Goal: Task Accomplishment & Management: Use online tool/utility

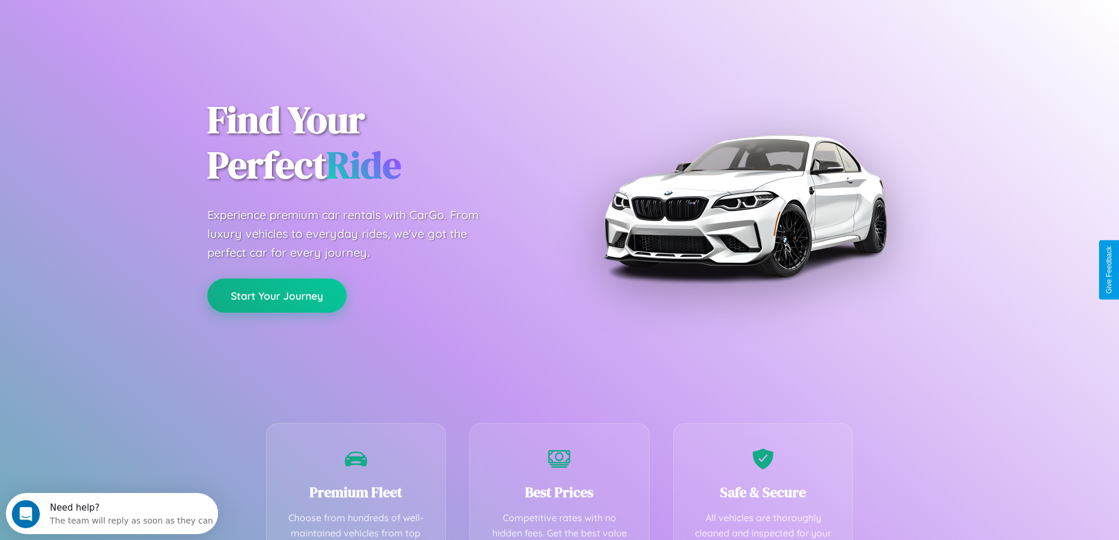
click at [277, 295] on button "Start Your Journey" at bounding box center [276, 295] width 139 height 34
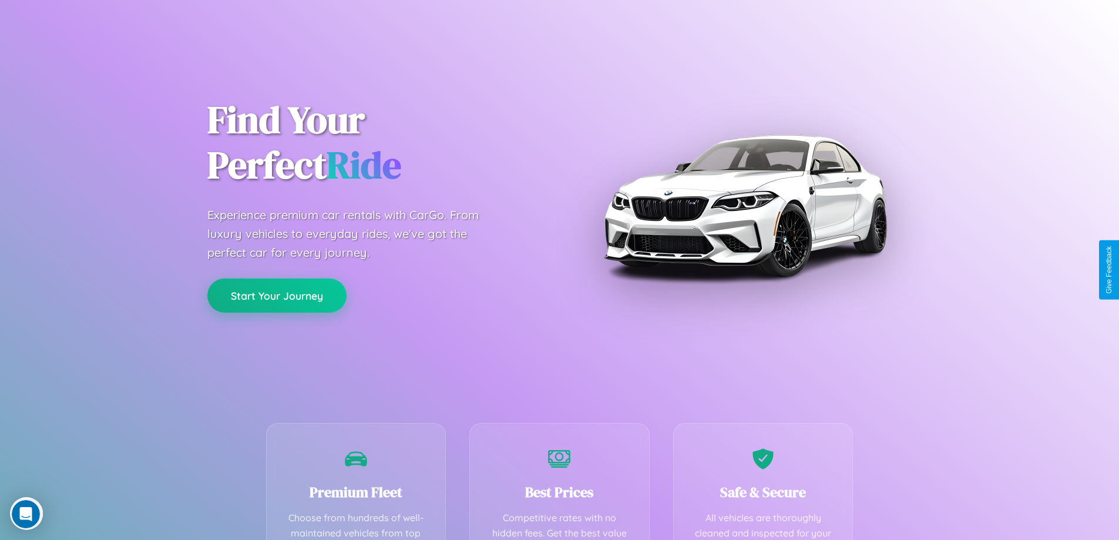
click at [277, 295] on button "Start Your Journey" at bounding box center [276, 295] width 139 height 34
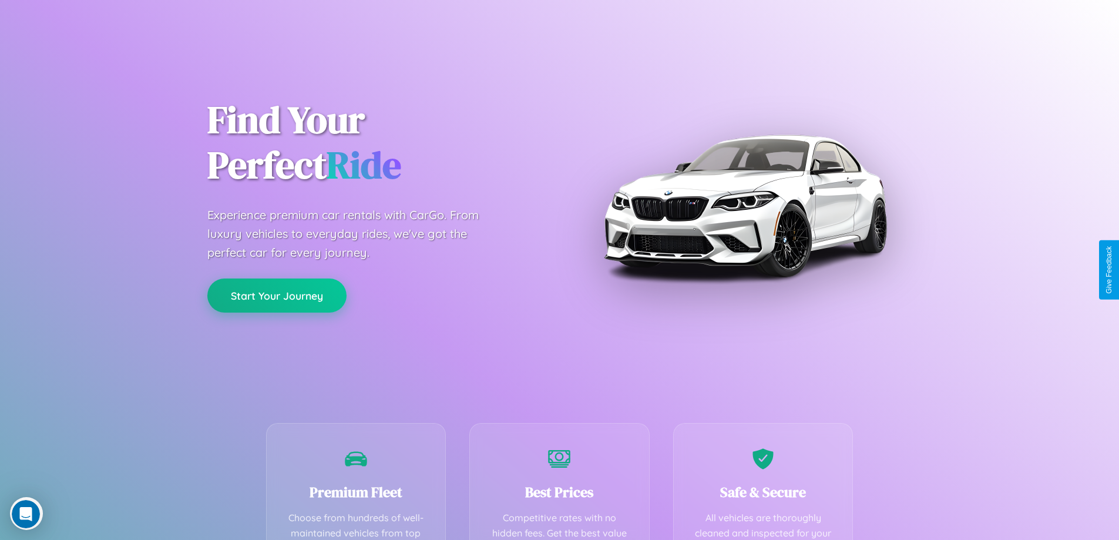
click at [277, 295] on button "Start Your Journey" at bounding box center [276, 295] width 139 height 34
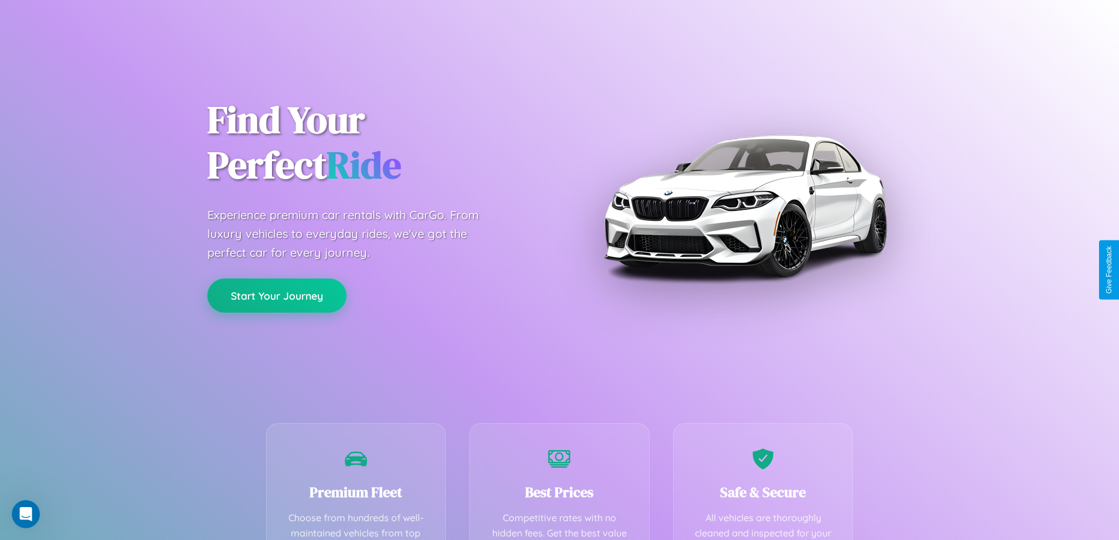
click at [277, 295] on button "Start Your Journey" at bounding box center [276, 295] width 139 height 34
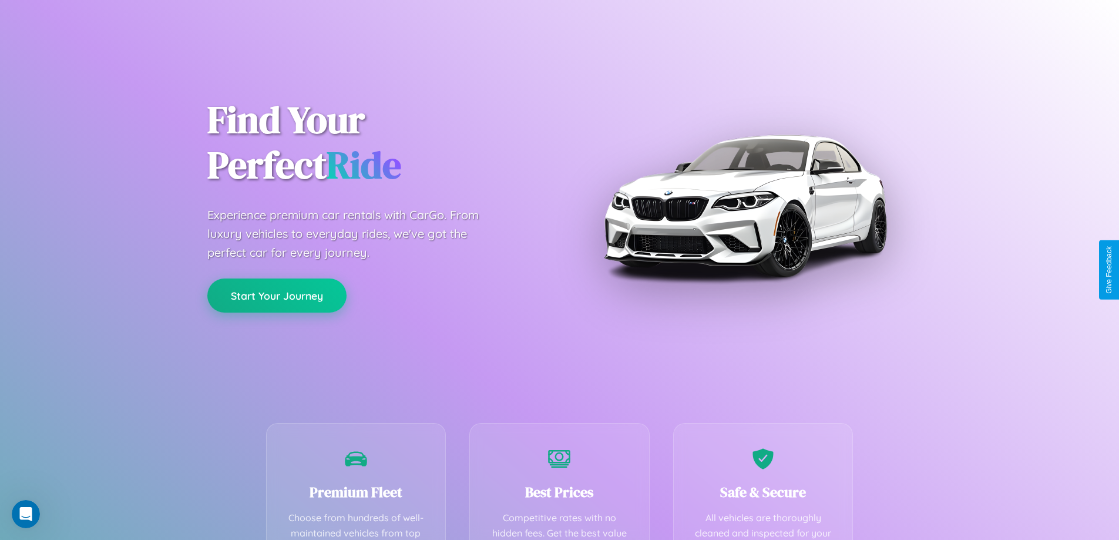
click at [277, 295] on button "Start Your Journey" at bounding box center [276, 295] width 139 height 34
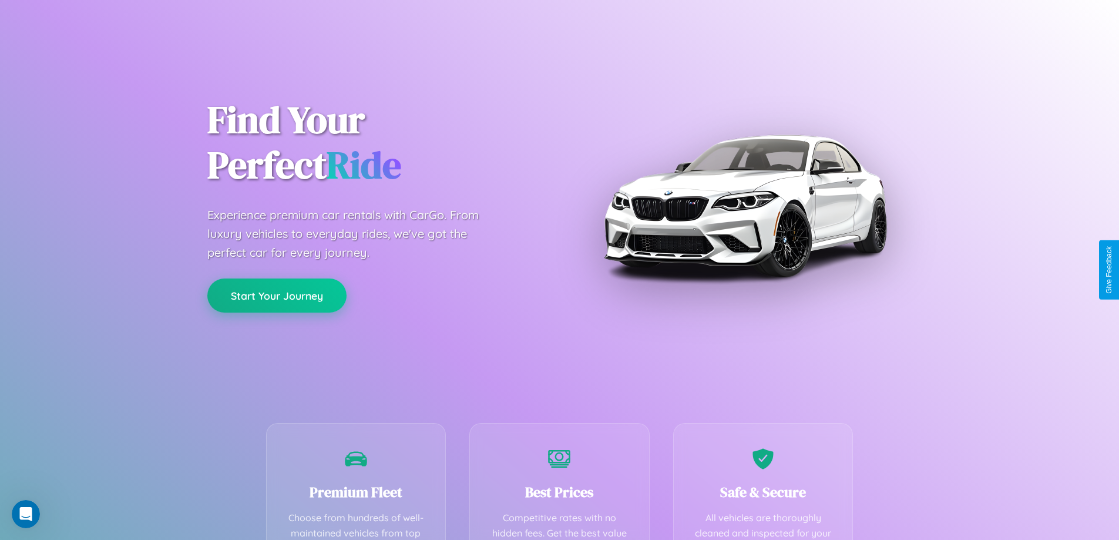
click at [277, 295] on button "Start Your Journey" at bounding box center [276, 295] width 139 height 34
